Goal: Obtain resource: Download file/media

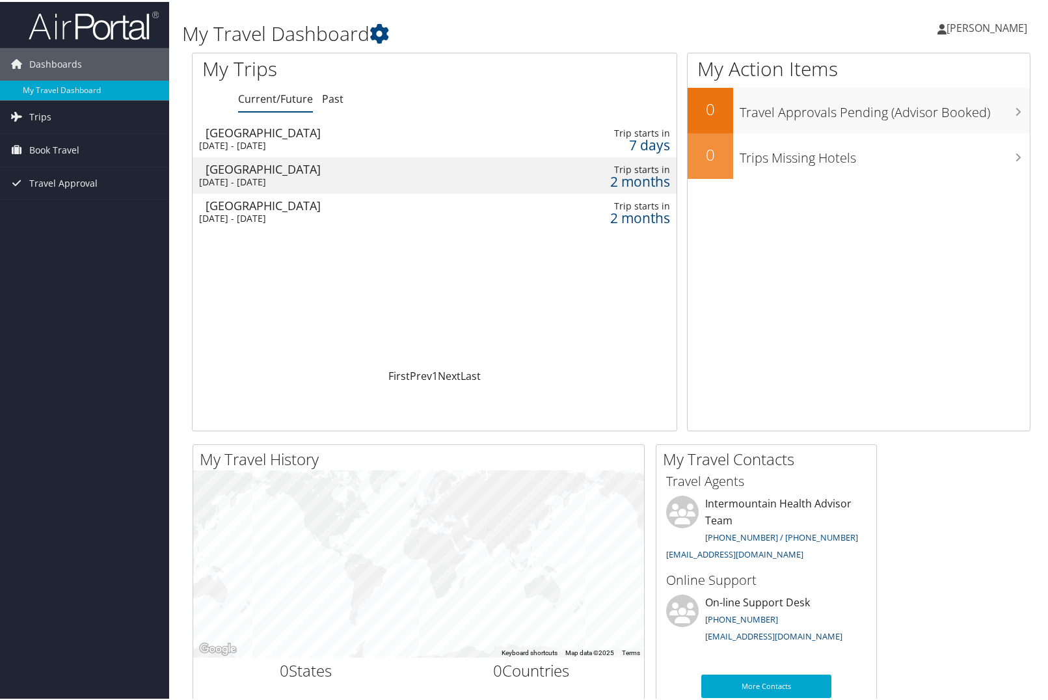
click at [291, 136] on div "Salt Lake City" at bounding box center [357, 131] width 302 height 12
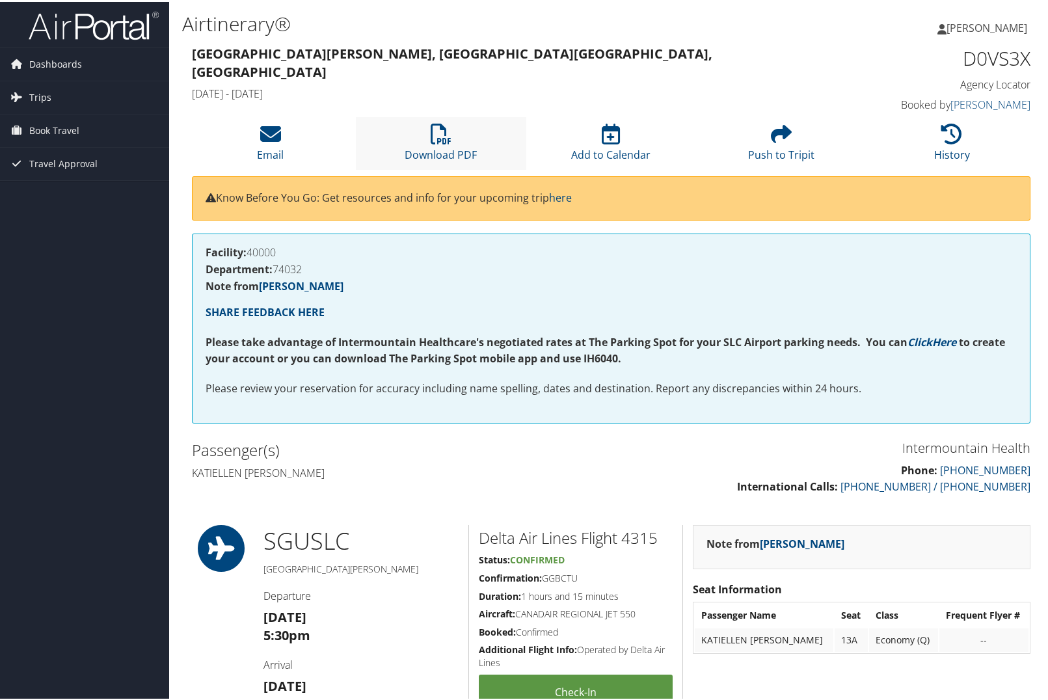
click at [460, 138] on li "Download PDF" at bounding box center [441, 141] width 170 height 53
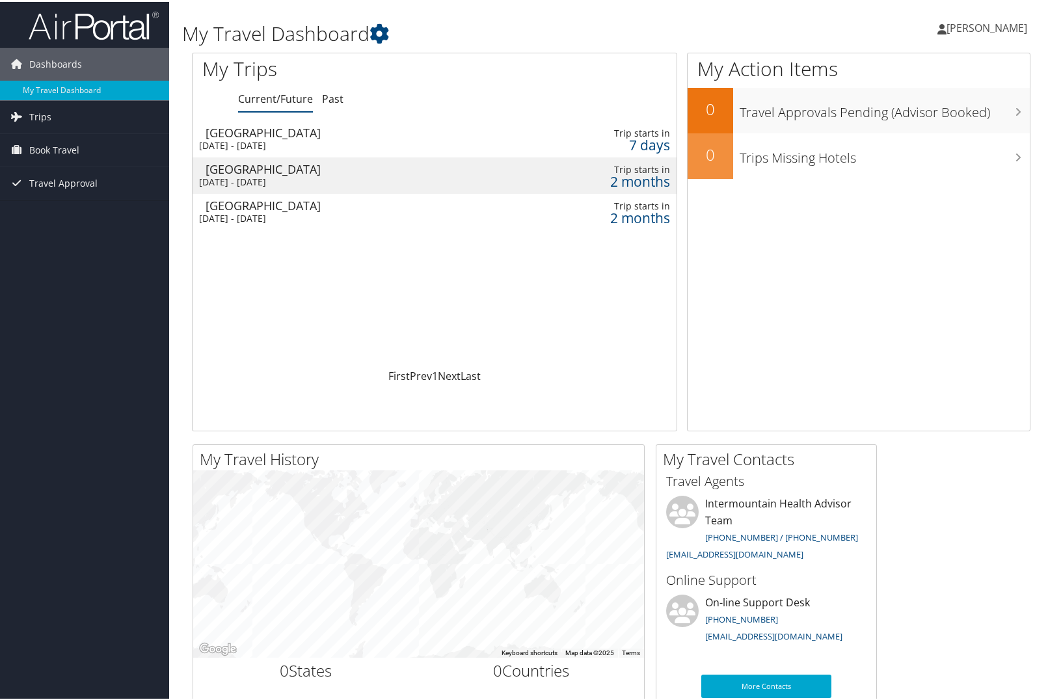
click at [444, 163] on div "[GEOGRAPHIC_DATA]" at bounding box center [357, 167] width 302 height 12
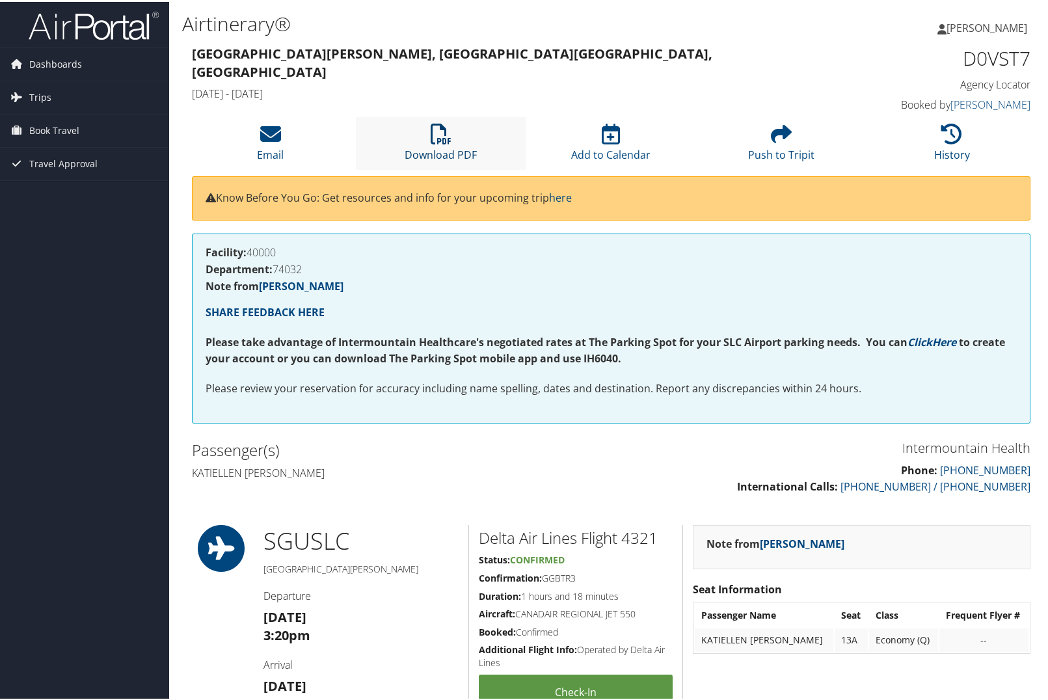
click at [438, 149] on link "Download PDF" at bounding box center [441, 144] width 72 height 31
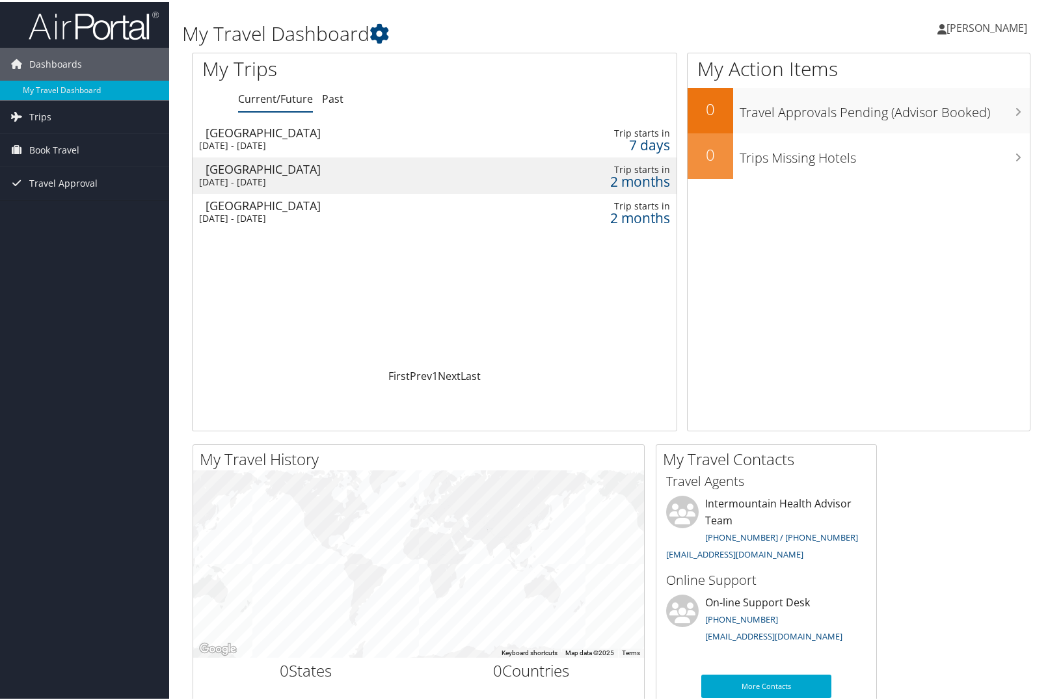
click at [390, 213] on div "[DATE] - [DATE]" at bounding box center [350, 217] width 302 height 12
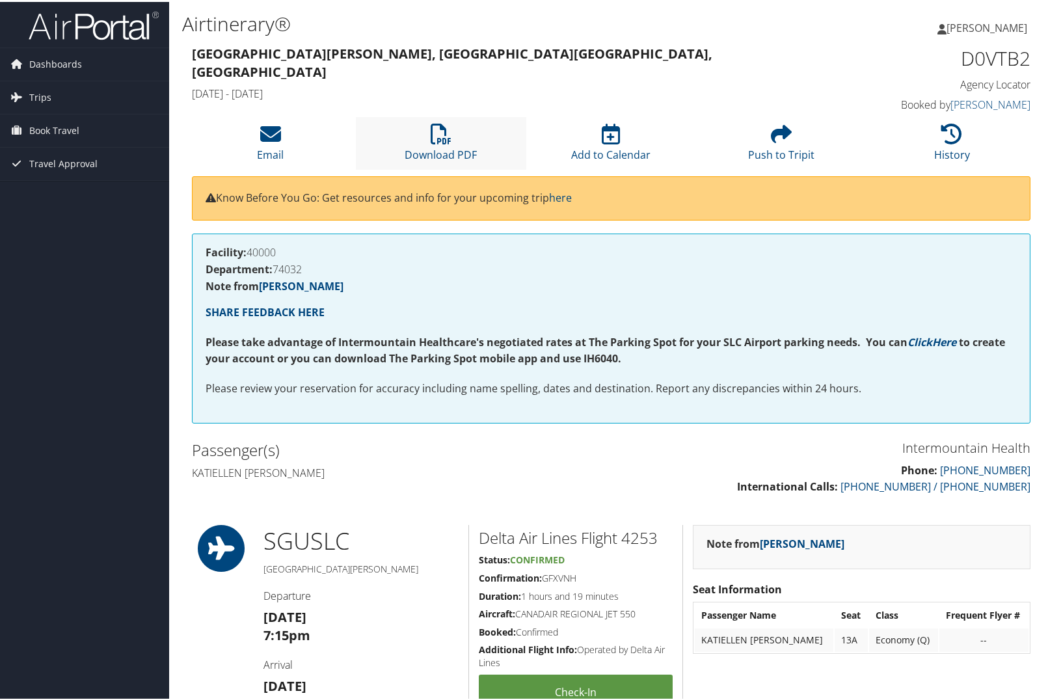
click at [394, 130] on li "Download PDF" at bounding box center [441, 141] width 170 height 53
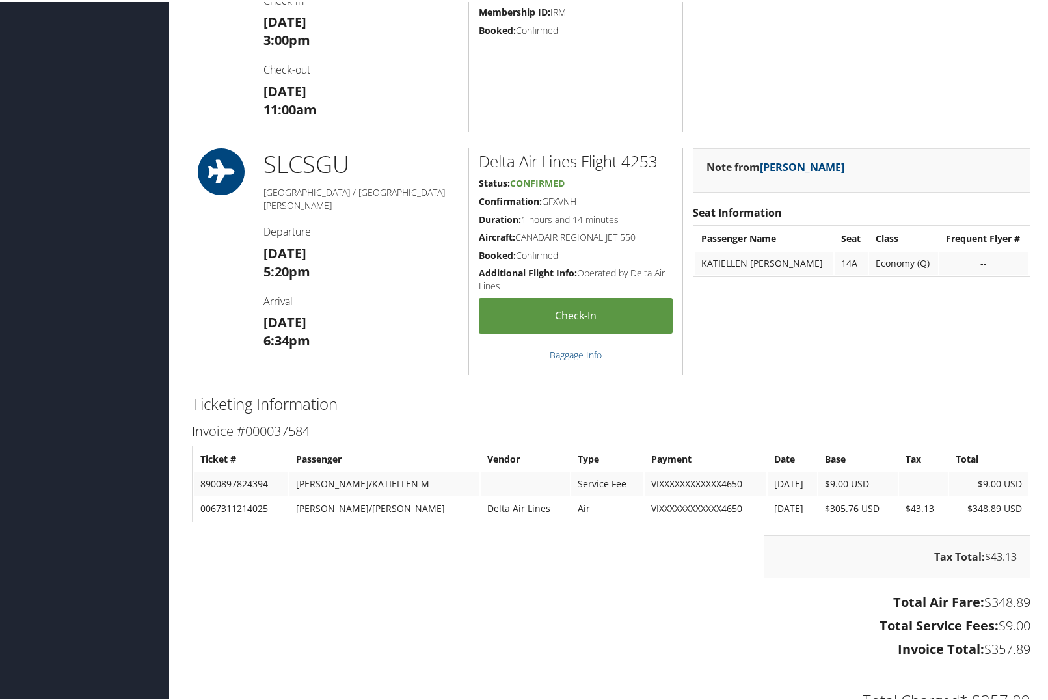
scroll to position [1171, 0]
